Goal: Task Accomplishment & Management: Use online tool/utility

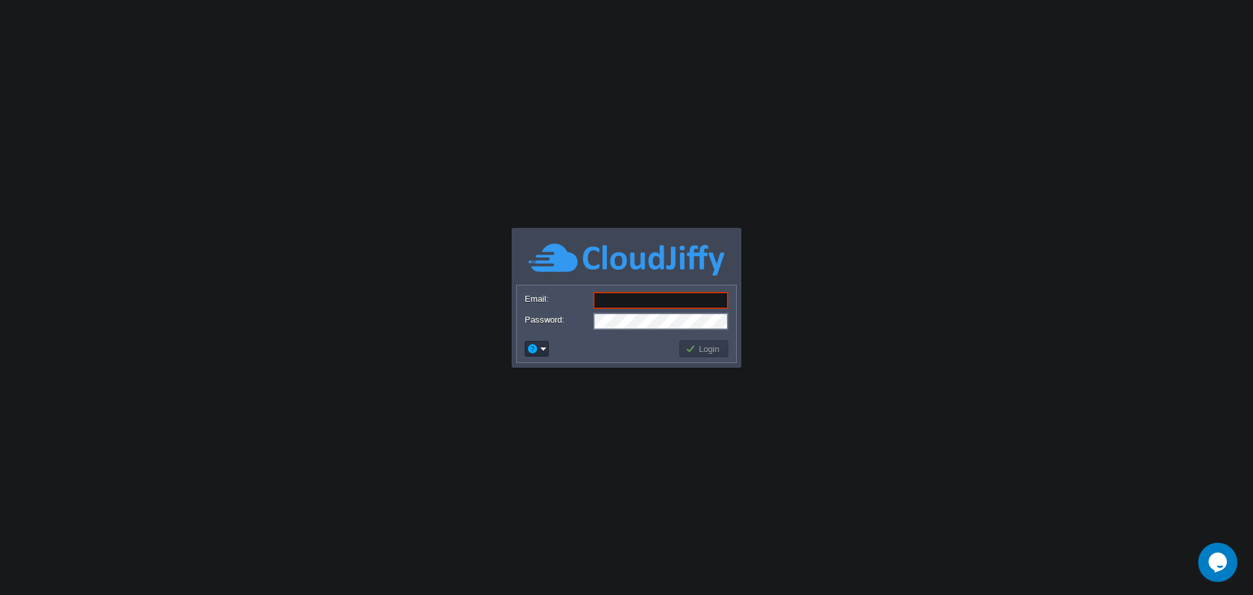
click at [642, 181] on body "Application Platform v.8.10.2 Email: Password: Login" at bounding box center [626, 297] width 1253 height 595
click at [635, 295] on input "Email:" at bounding box center [660, 300] width 135 height 17
click at [623, 298] on input "Email:" at bounding box center [660, 300] width 135 height 17
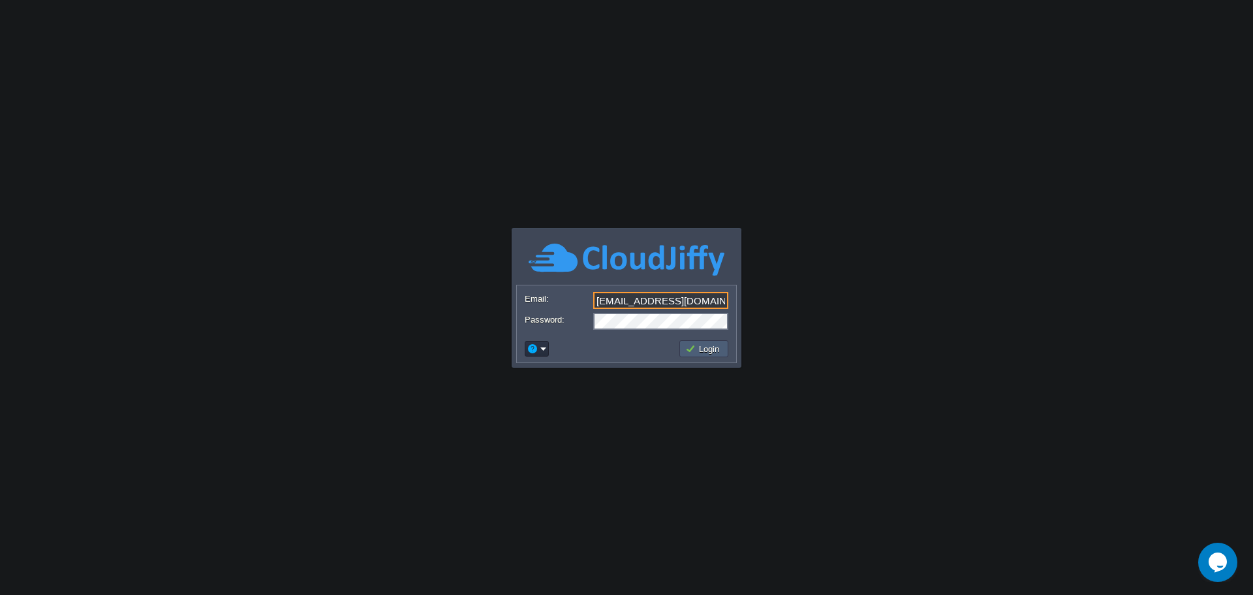
type input "[EMAIL_ADDRESS][DOMAIN_NAME]"
click at [691, 350] on button "Login" at bounding box center [704, 349] width 38 height 12
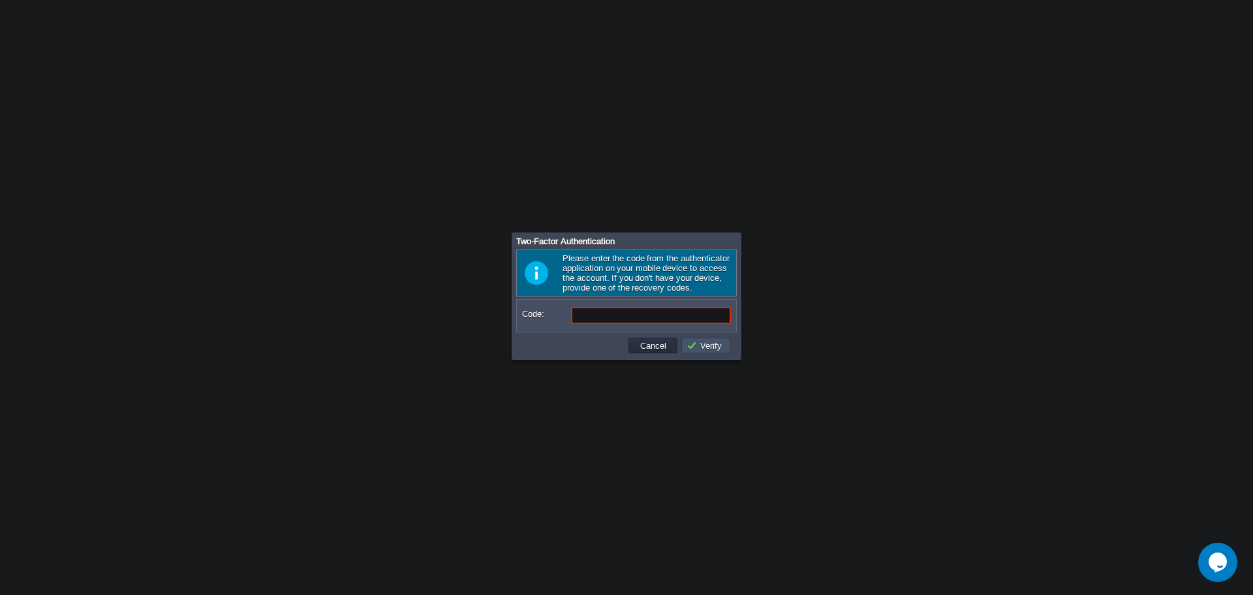
click at [691, 350] on button "Verify" at bounding box center [706, 345] width 39 height 12
click at [664, 322] on input "Code:" at bounding box center [651, 315] width 160 height 17
paste input "825059"
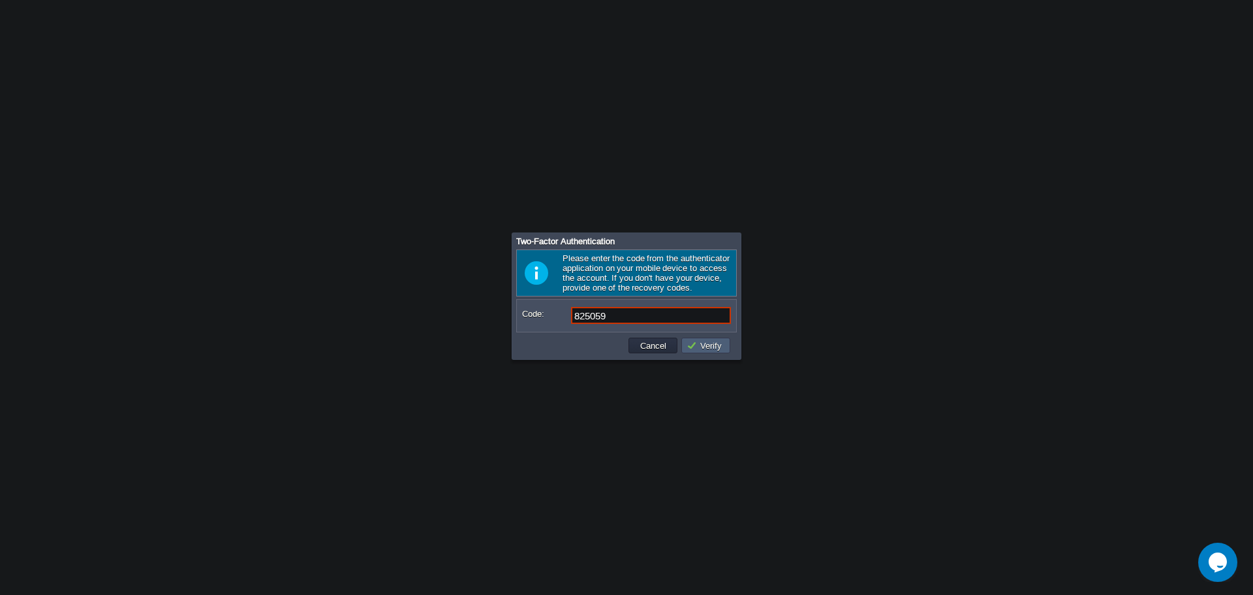
type input "825059"
click at [698, 348] on button "Verify" at bounding box center [706, 345] width 39 height 12
paste input "994663"
type input "994663"
click at [710, 351] on button "Verify" at bounding box center [706, 345] width 39 height 12
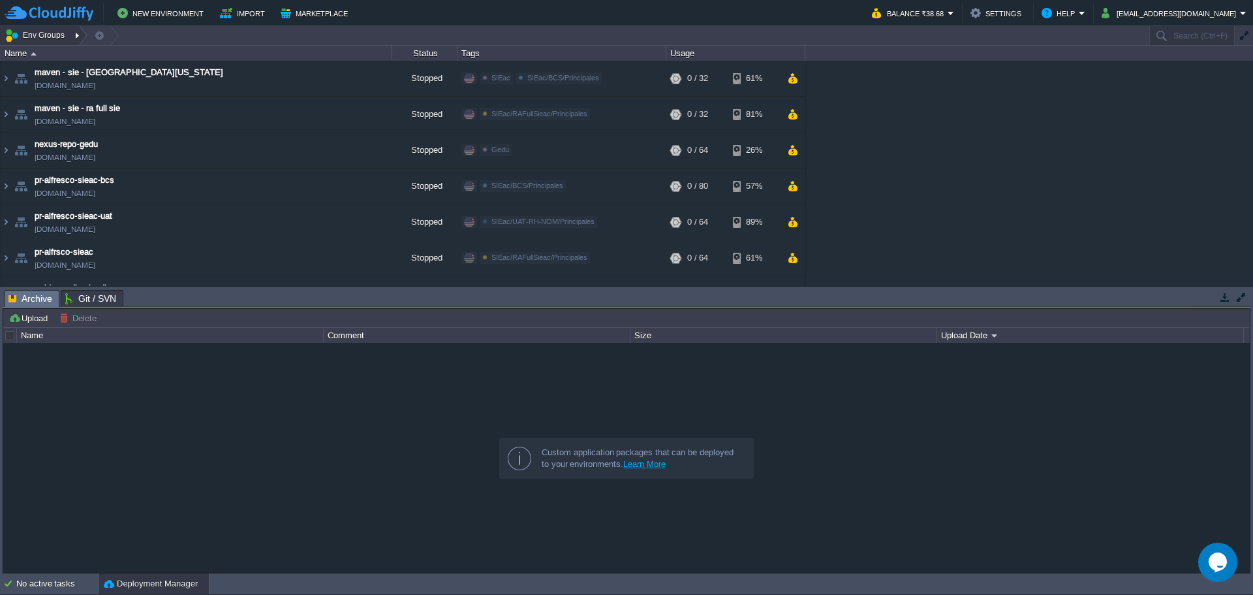
click at [74, 32] on div at bounding box center [79, 35] width 18 height 19
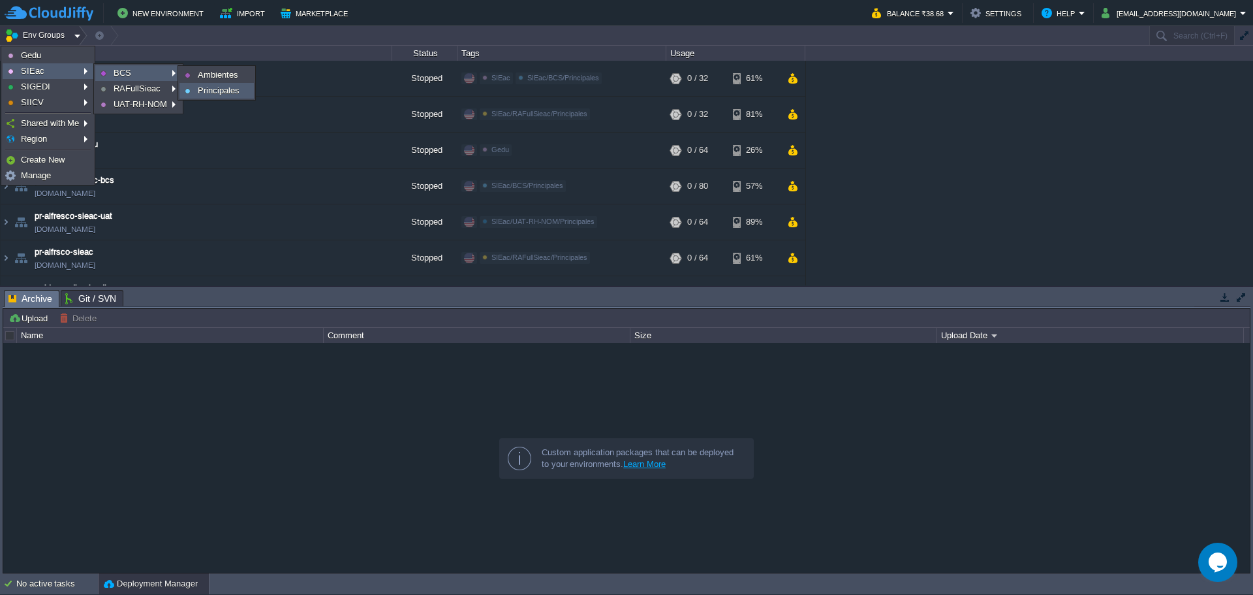
click at [211, 87] on span "Principales" at bounding box center [219, 91] width 42 height 10
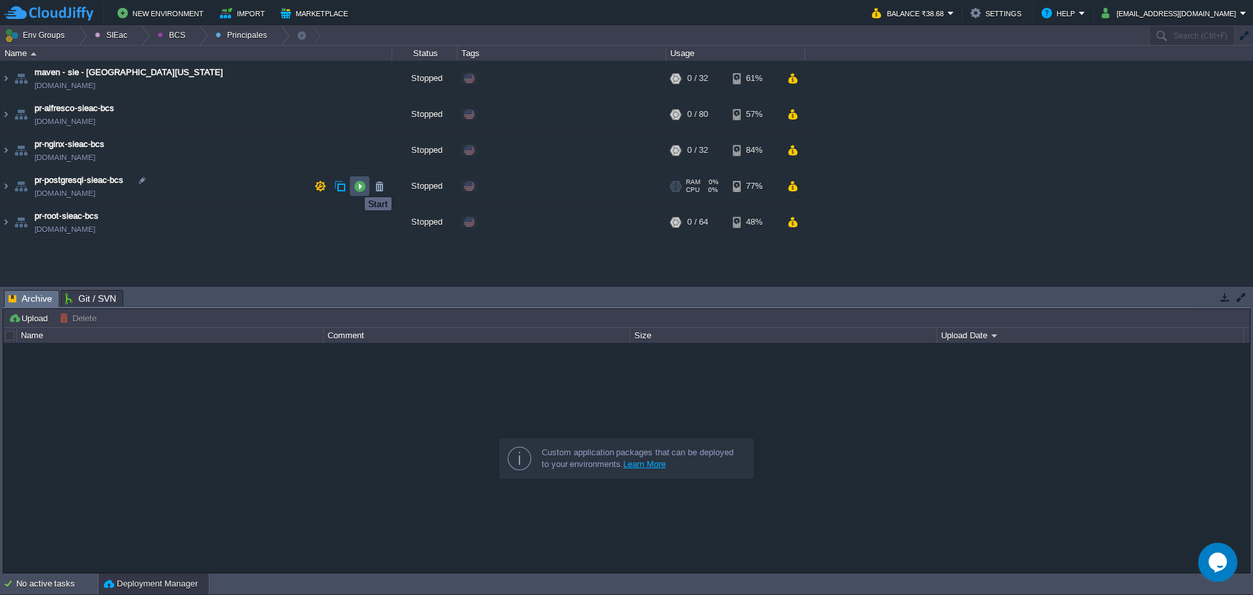
click at [355, 185] on button "button" at bounding box center [360, 186] width 12 height 12
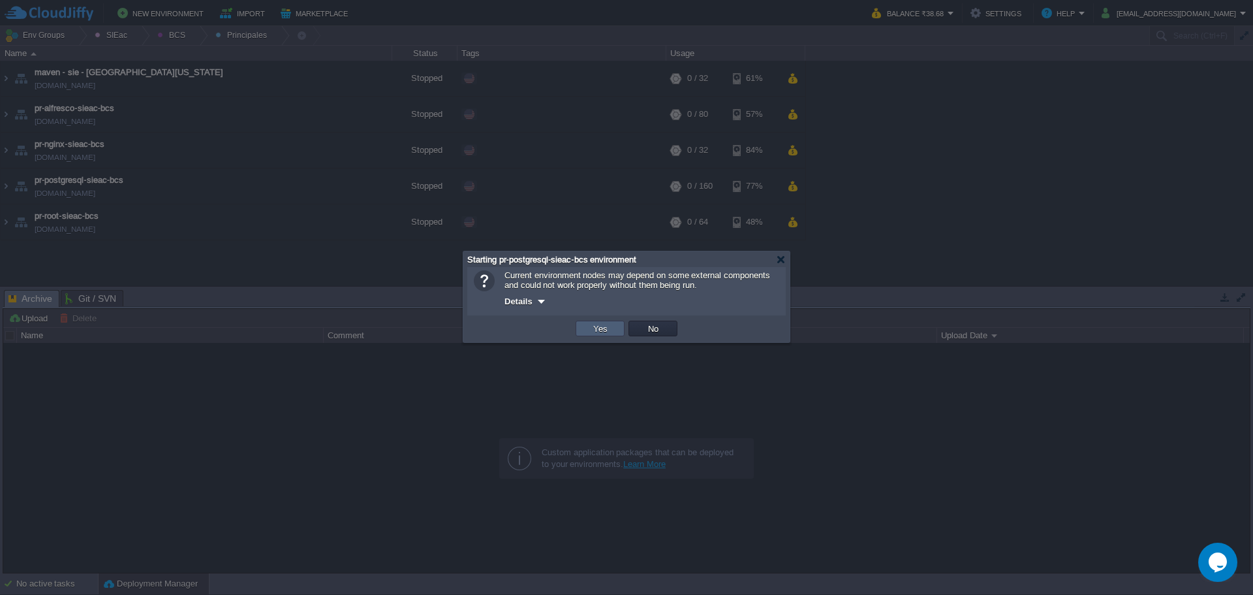
click at [589, 331] on td "Yes" at bounding box center [600, 329] width 49 height 16
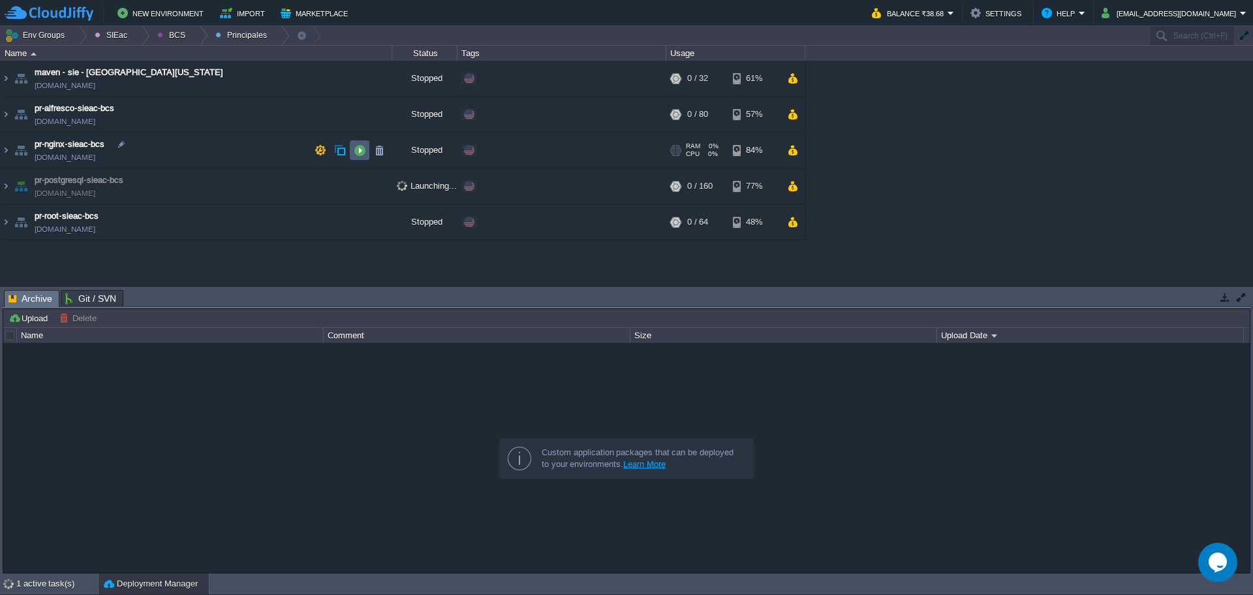
click at [360, 159] on td at bounding box center [360, 150] width 20 height 20
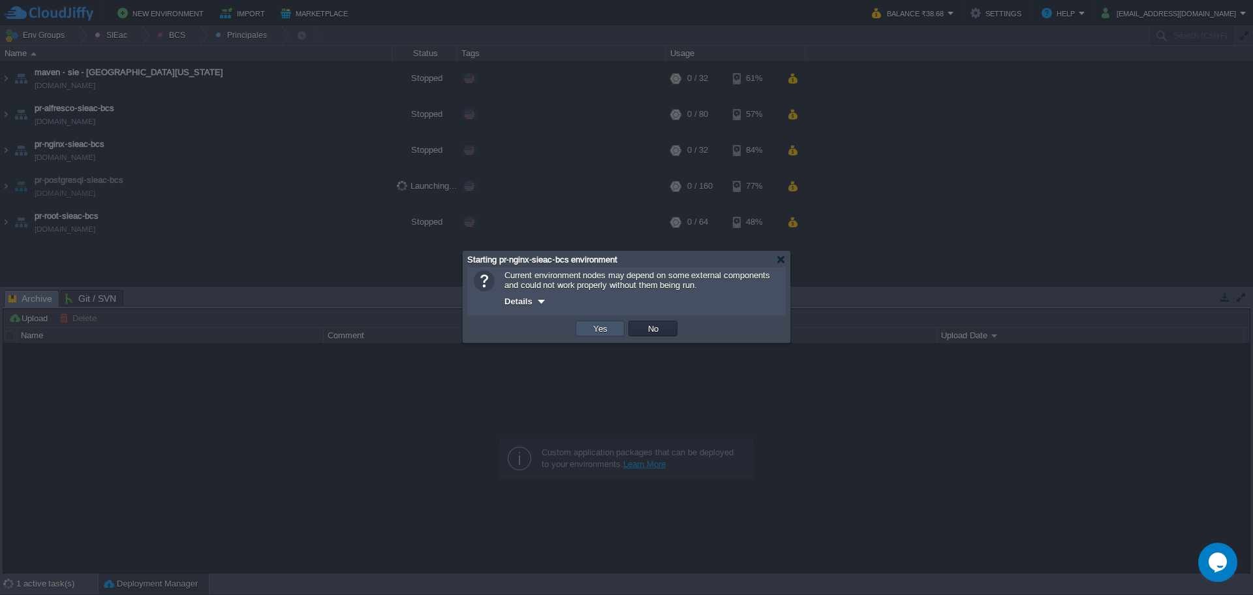
click at [594, 333] on button "Yes" at bounding box center [601, 328] width 22 height 12
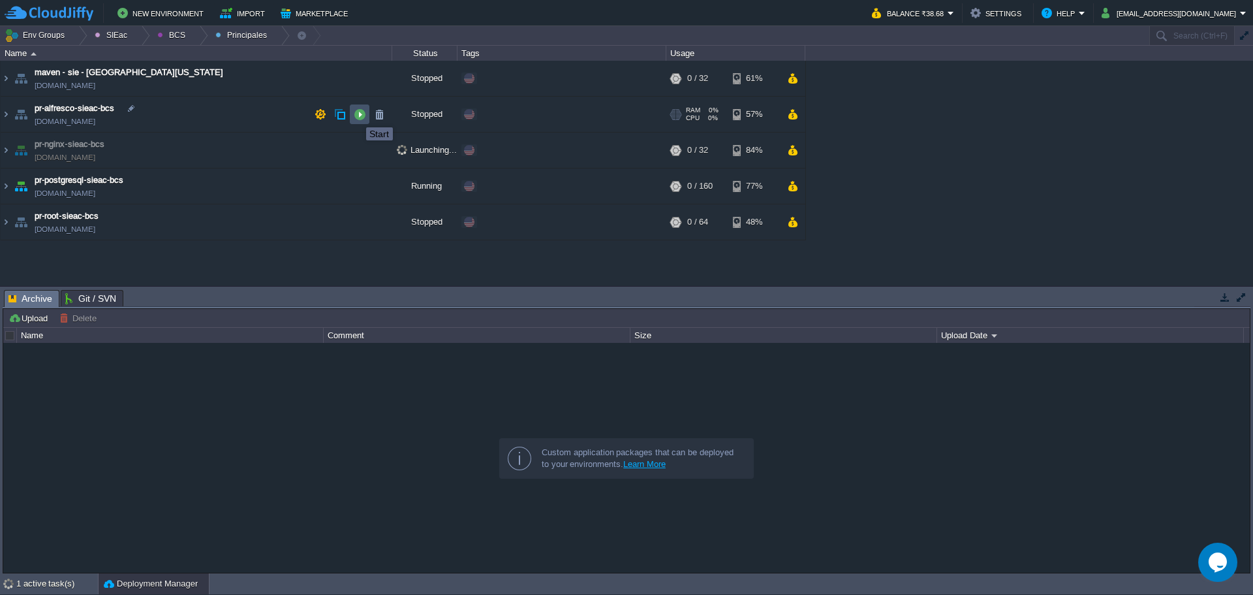
click at [356, 116] on button "button" at bounding box center [360, 114] width 12 height 12
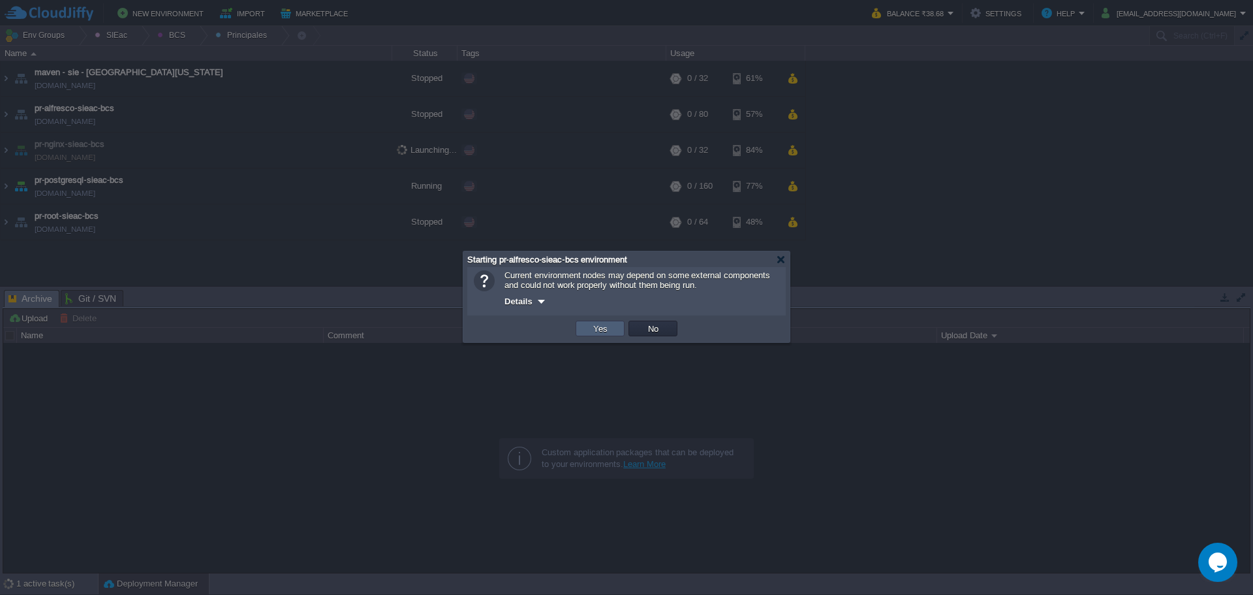
click at [590, 323] on td "Yes" at bounding box center [600, 329] width 49 height 16
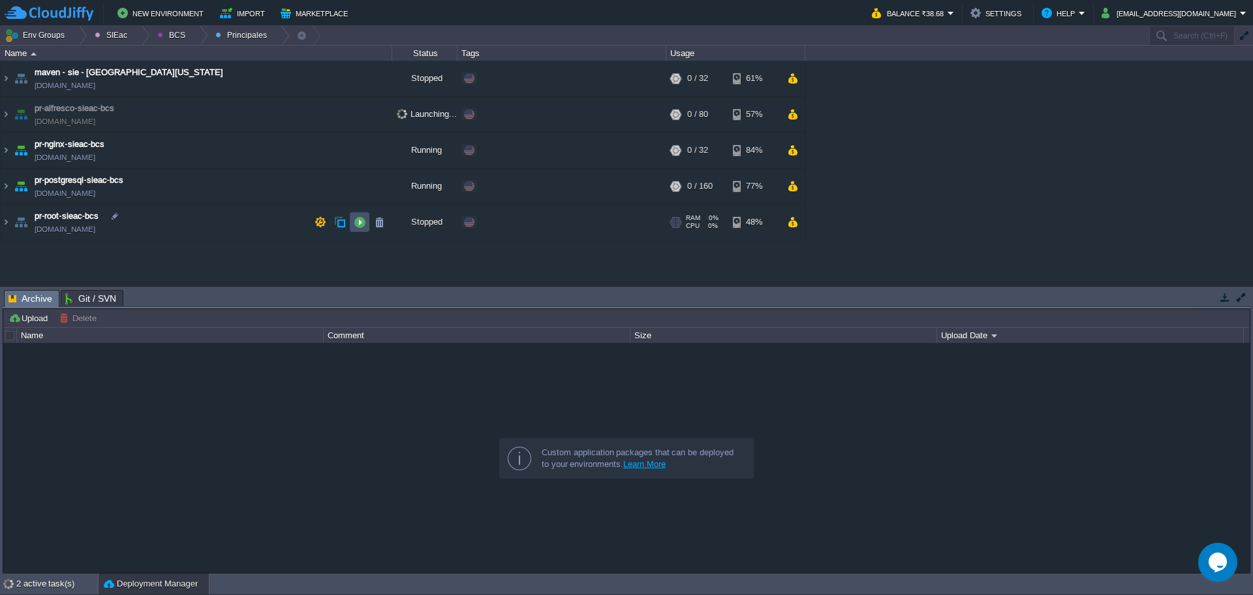
click at [354, 226] on button "button" at bounding box center [360, 222] width 12 height 12
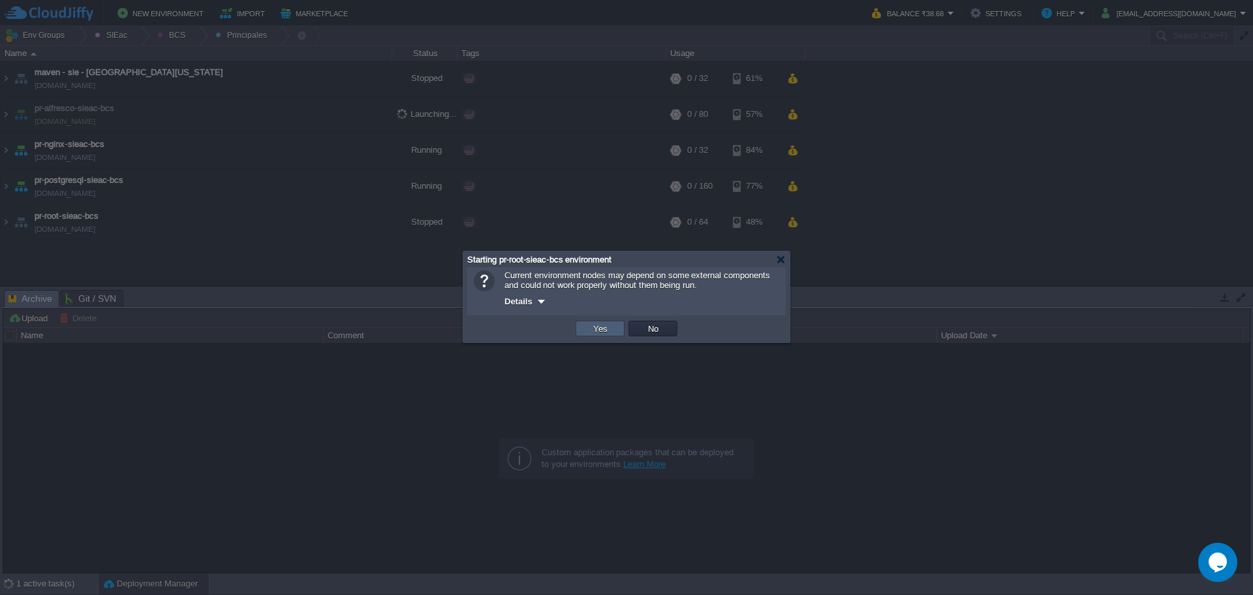
click at [590, 330] on button "Yes" at bounding box center [601, 328] width 22 height 12
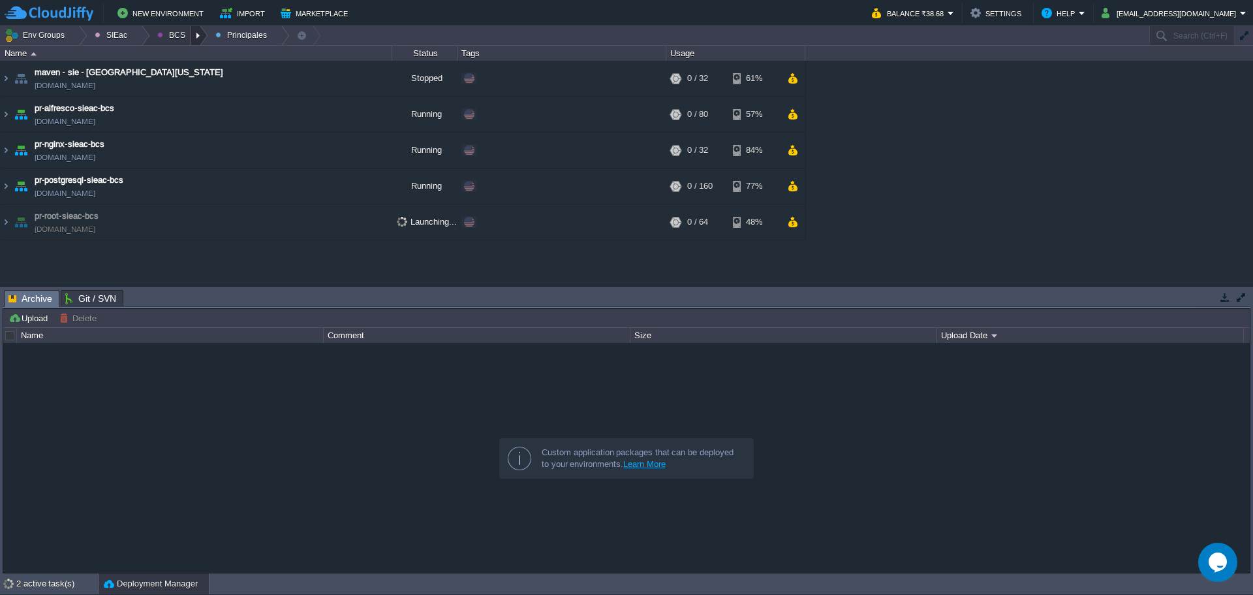
click at [197, 33] on div at bounding box center [200, 35] width 18 height 19
click at [183, 55] on span "Ambientes" at bounding box center [186, 55] width 40 height 10
click at [364, 80] on button "button" at bounding box center [360, 78] width 12 height 12
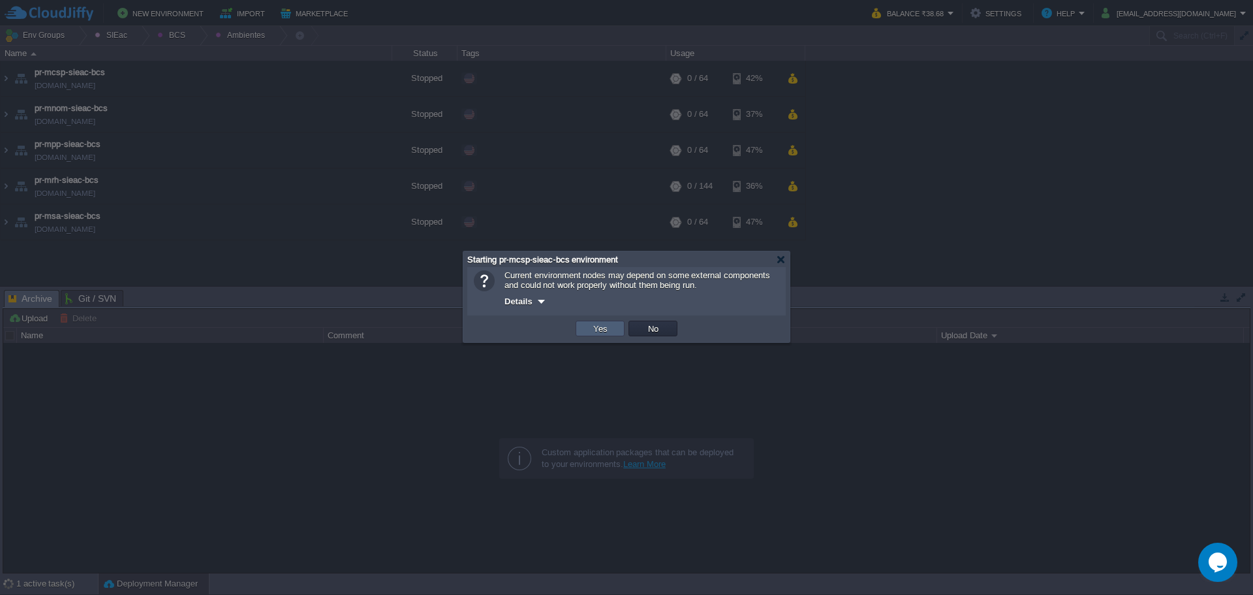
click at [584, 324] on td "Yes" at bounding box center [600, 329] width 49 height 16
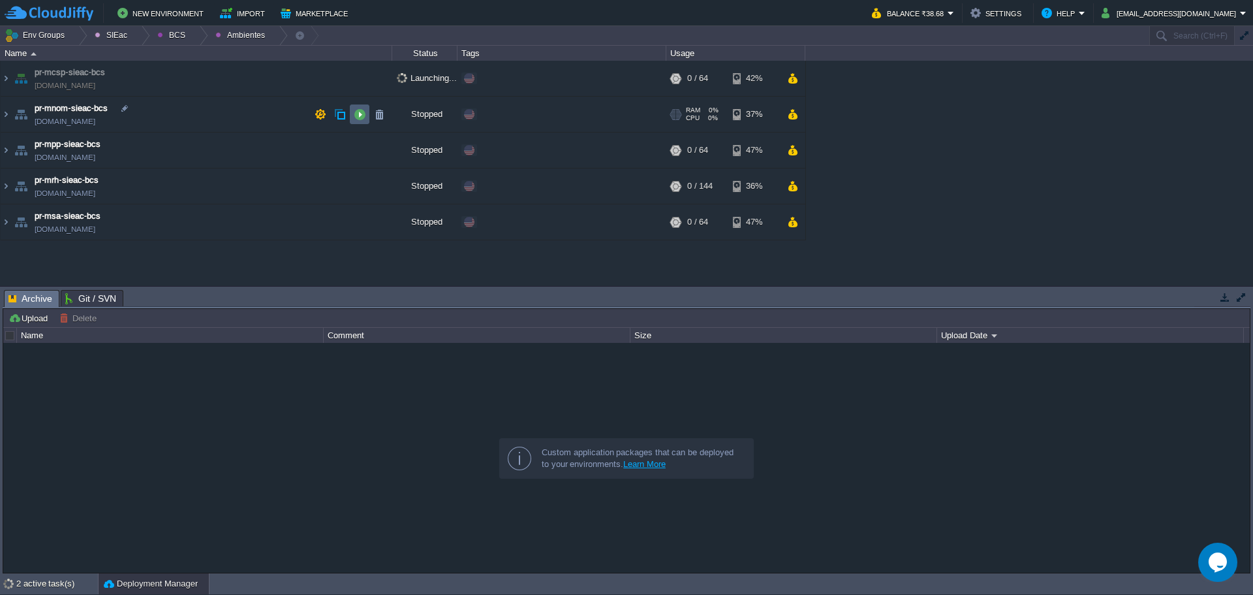
click at [353, 118] on td at bounding box center [360, 114] width 20 height 20
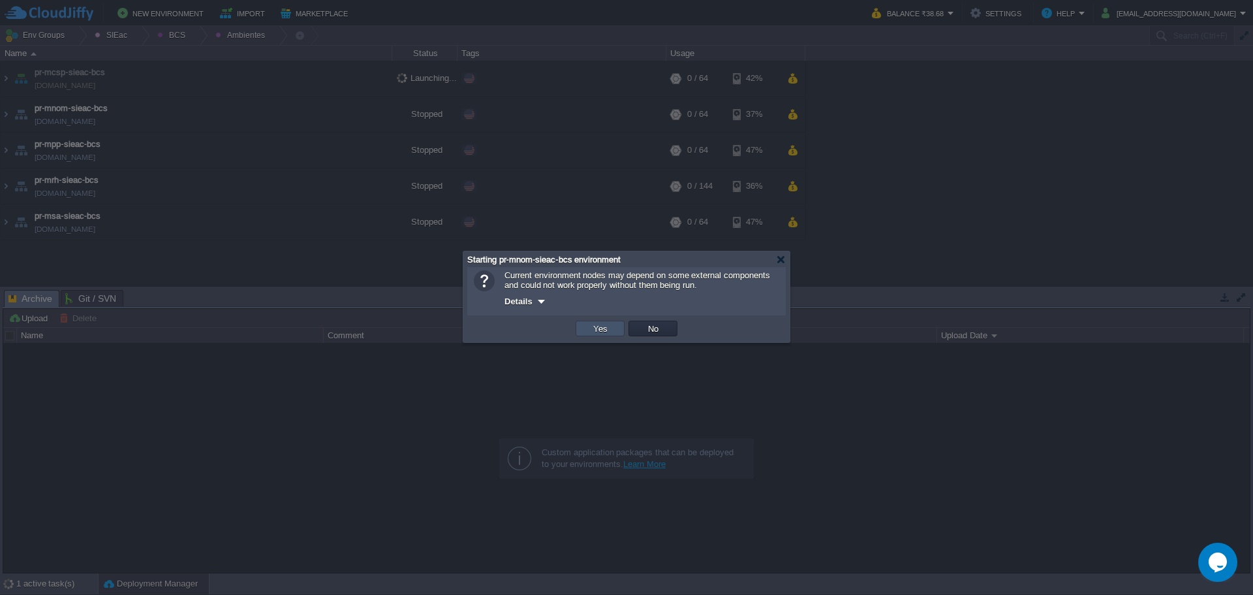
click at [590, 328] on button "Yes" at bounding box center [601, 328] width 22 height 12
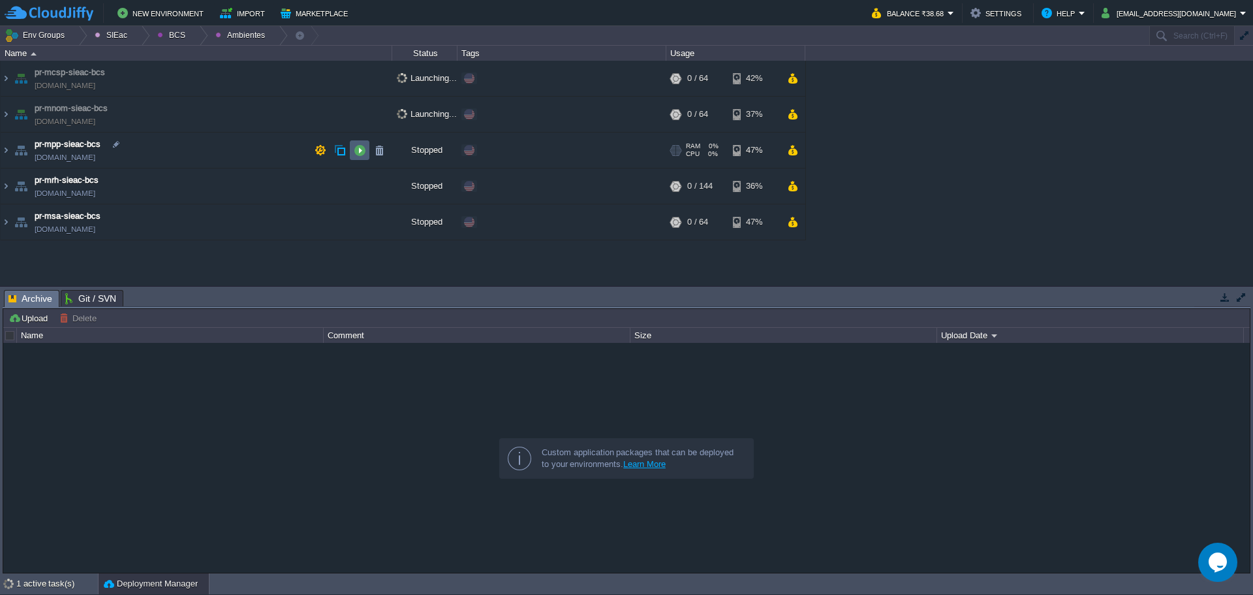
click at [351, 149] on td at bounding box center [360, 150] width 20 height 20
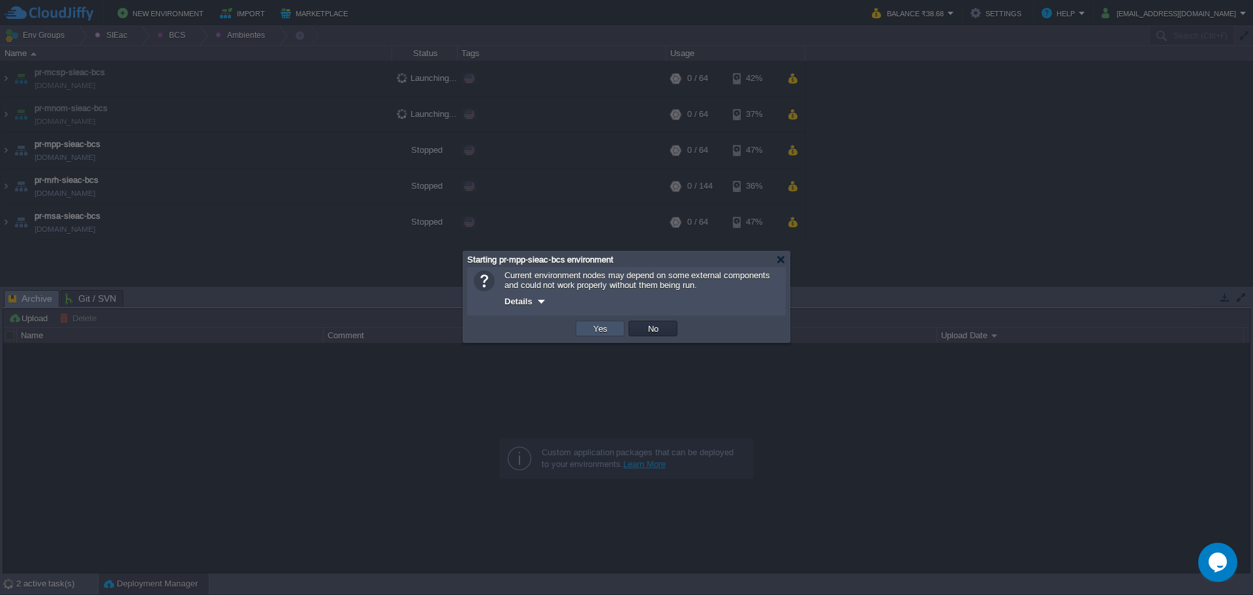
click at [601, 334] on button "Yes" at bounding box center [601, 328] width 22 height 12
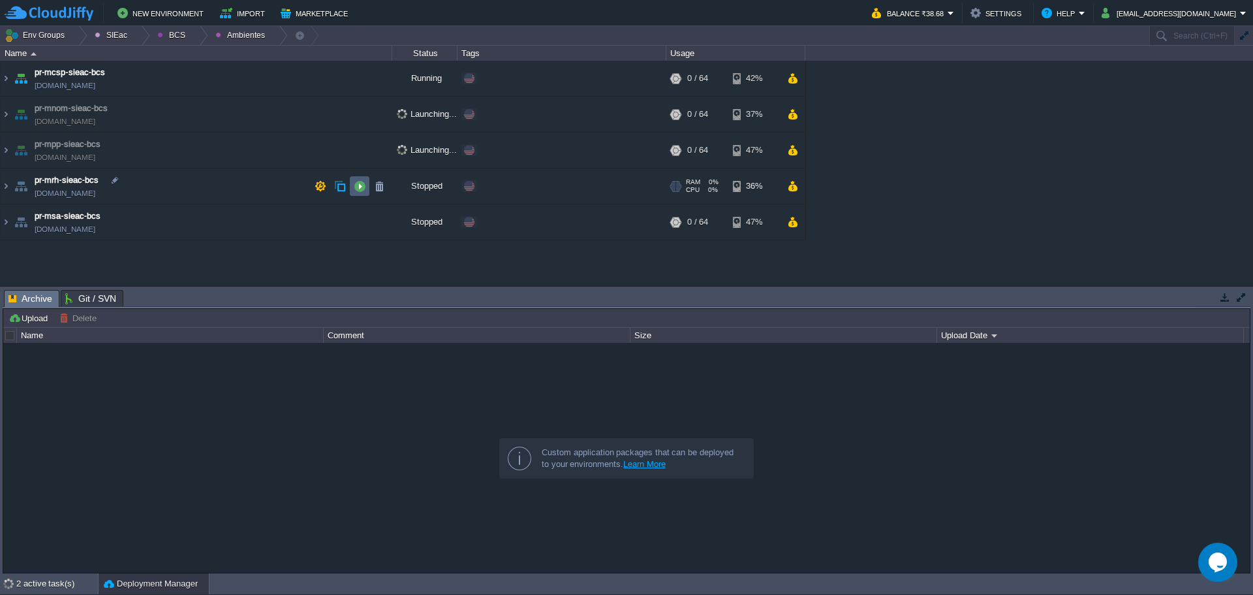
click at [357, 186] on button "button" at bounding box center [360, 186] width 12 height 12
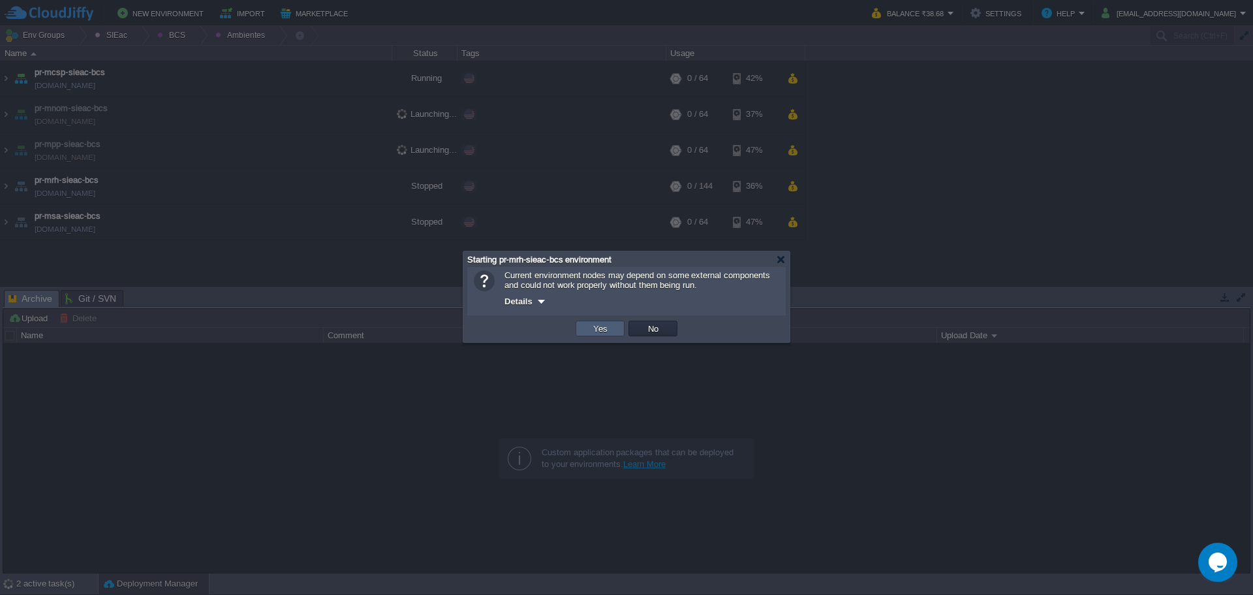
click at [588, 334] on td "Yes" at bounding box center [600, 329] width 49 height 16
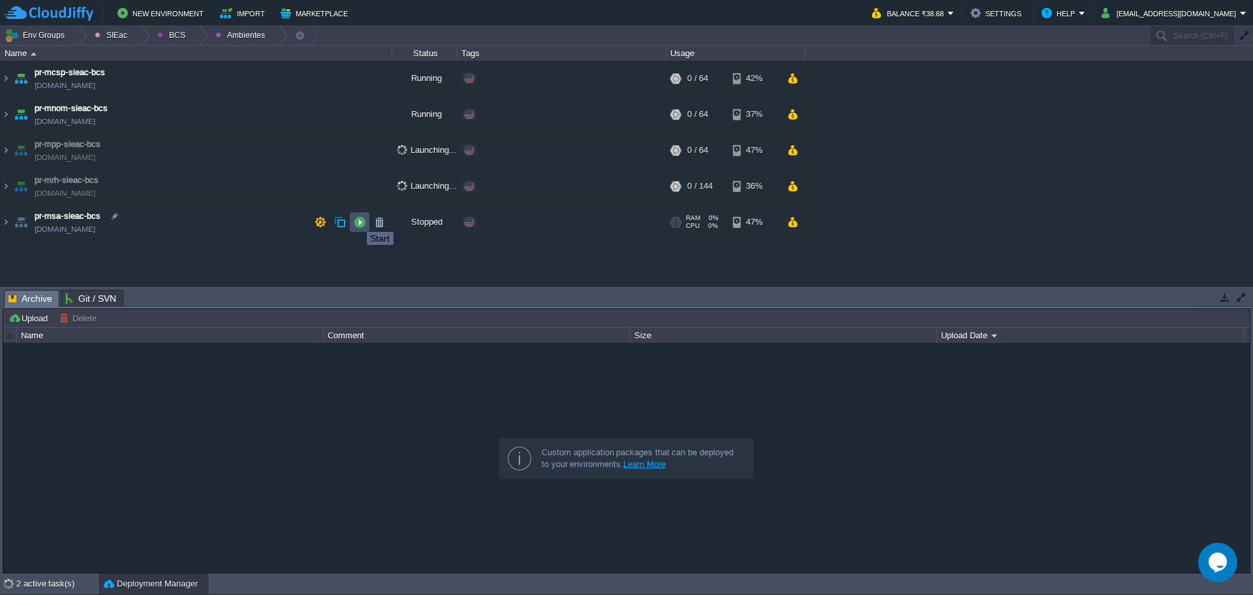
click at [357, 220] on button "button" at bounding box center [360, 222] width 12 height 12
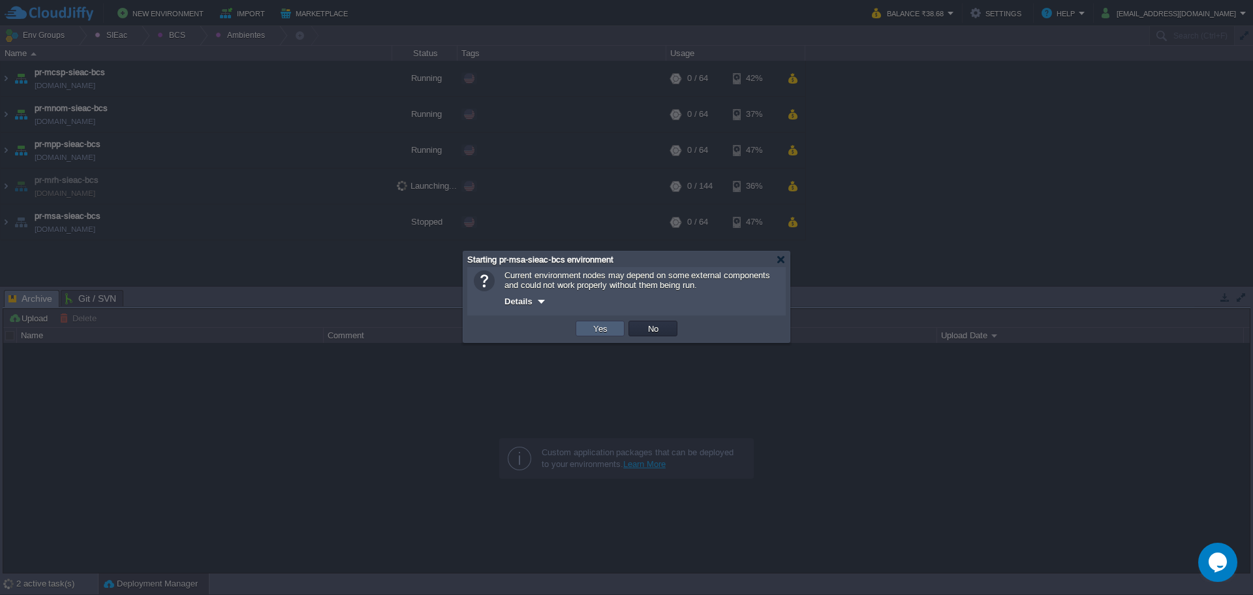
click at [588, 332] on td "Yes" at bounding box center [600, 329] width 49 height 16
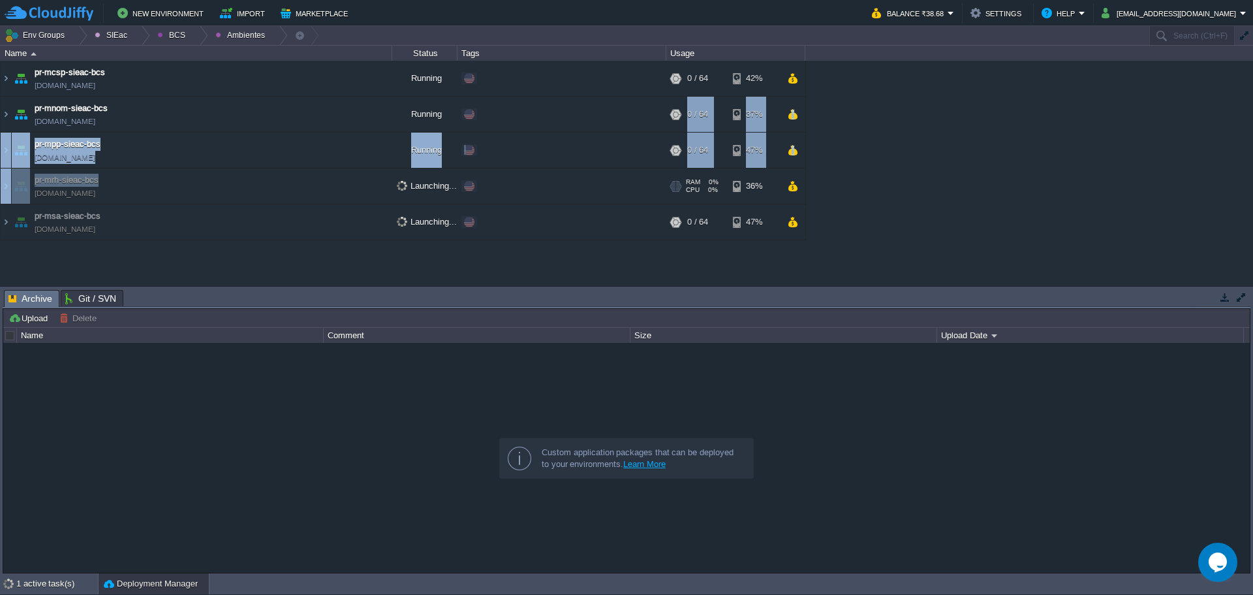
drag, startPoint x: 361, startPoint y: 180, endPoint x: 509, endPoint y: 100, distance: 167.7
click at [509, 100] on table "maven - sie - [GEOGRAPHIC_DATA][US_STATE] [DOMAIN_NAME] Stopped Edit RAM 0% CPU…" at bounding box center [403, 151] width 806 height 180
